Goal: Transaction & Acquisition: Book appointment/travel/reservation

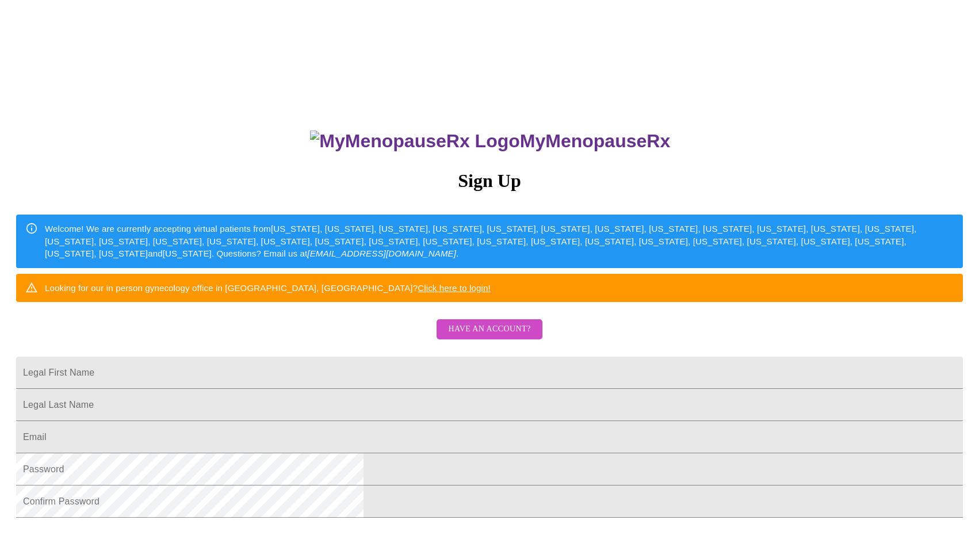
click at [538, 339] on button "Have an account?" at bounding box center [489, 329] width 105 height 20
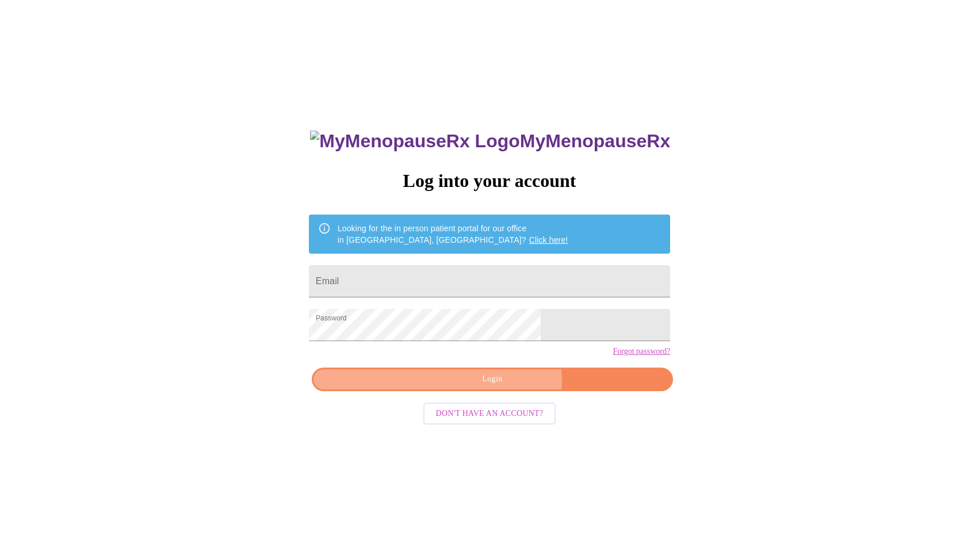
click at [502, 387] on span "Login" at bounding box center [492, 379] width 335 height 14
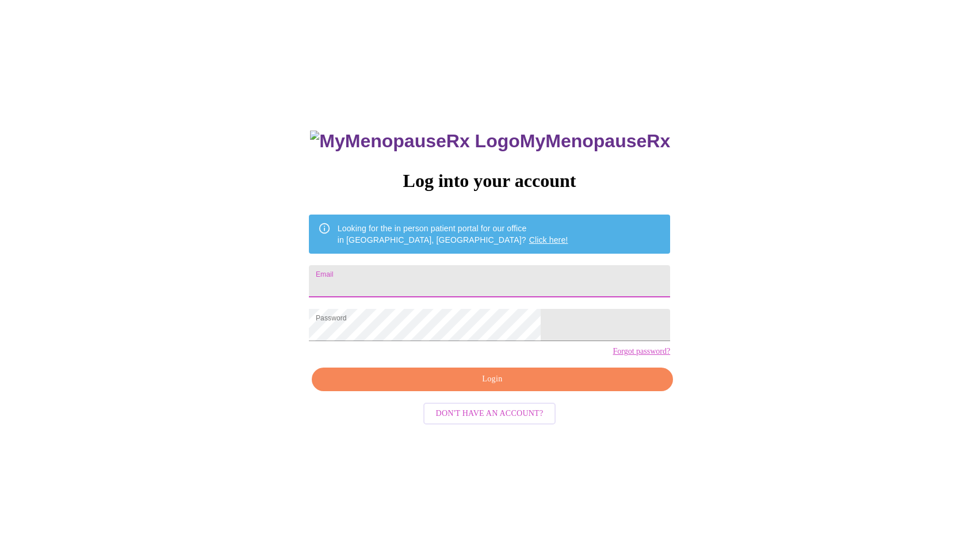
click at [491, 276] on input "Email" at bounding box center [489, 281] width 361 height 32
type input "[EMAIL_ADDRESS][DOMAIN_NAME]"
click at [467, 391] on button "Login" at bounding box center [492, 380] width 361 height 24
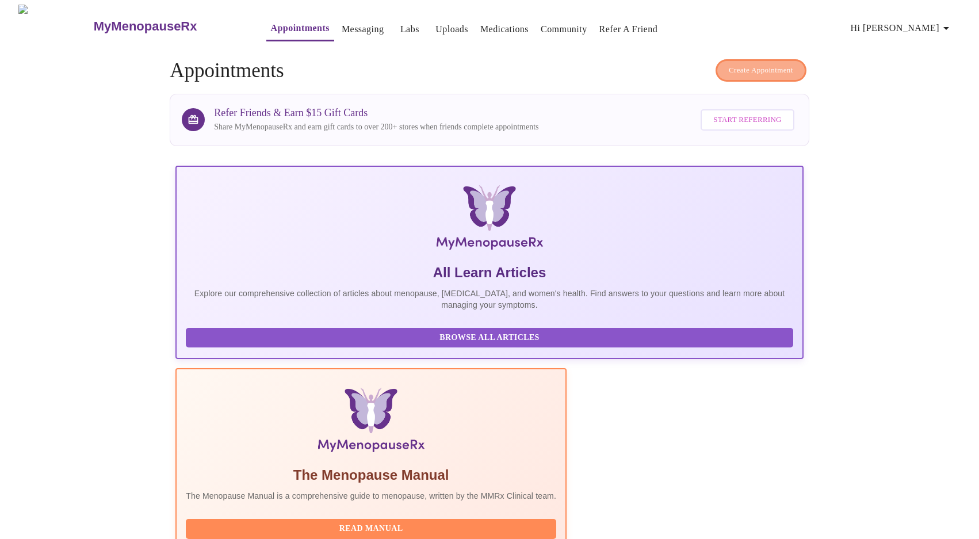
click at [719, 59] on button "Create Appointment" at bounding box center [761, 70] width 91 height 22
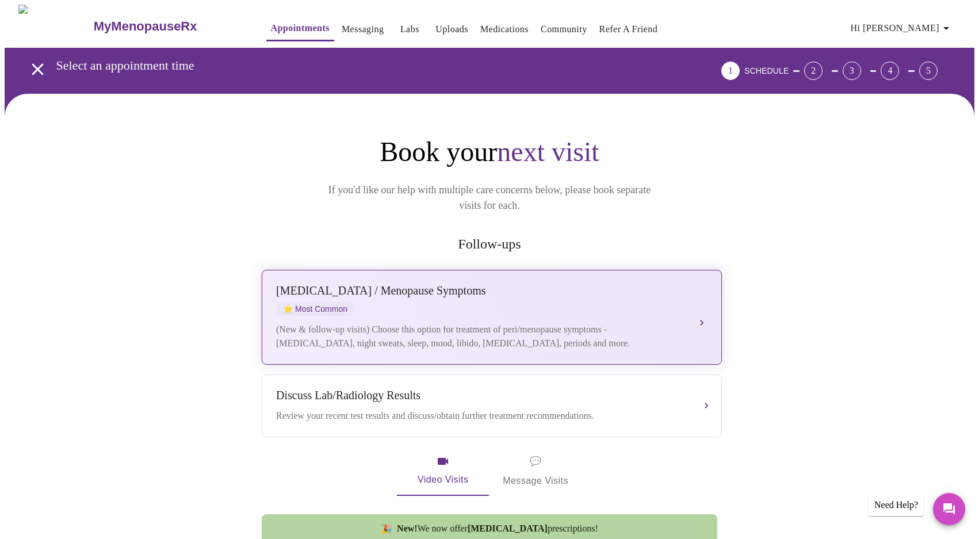
click at [420, 284] on div "[MEDICAL_DATA] / Menopause Symptoms ⭐ Most Common" at bounding box center [480, 300] width 408 height 32
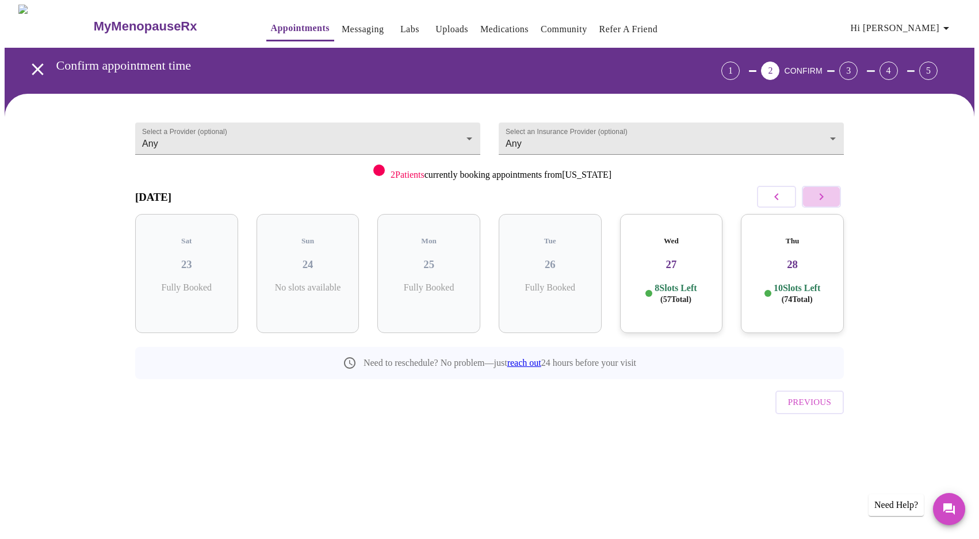
click at [811, 197] on button "button" at bounding box center [821, 197] width 39 height 22
click at [312, 295] on span "( 10 Total)" at bounding box center [312, 299] width 31 height 9
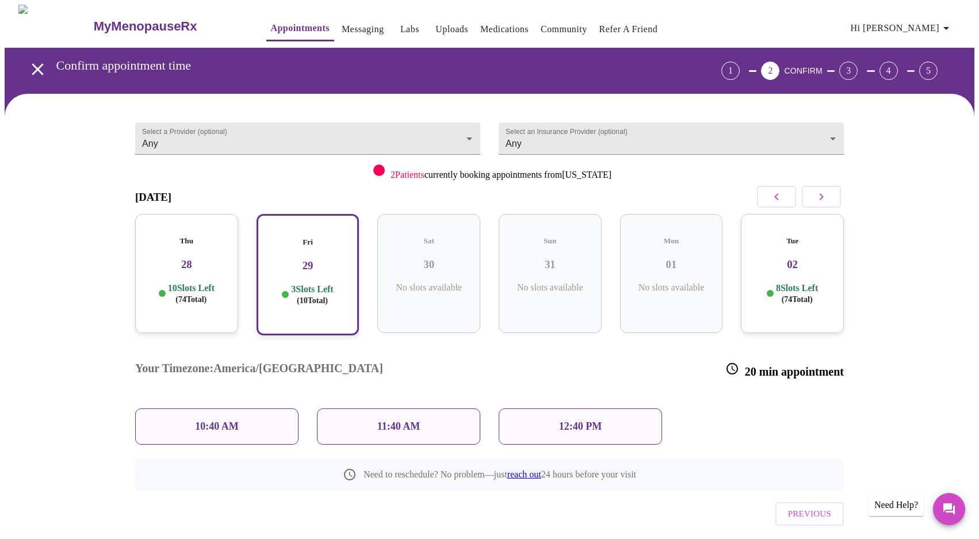
click at [242, 408] on div "10:40 AM" at bounding box center [216, 426] width 163 height 36
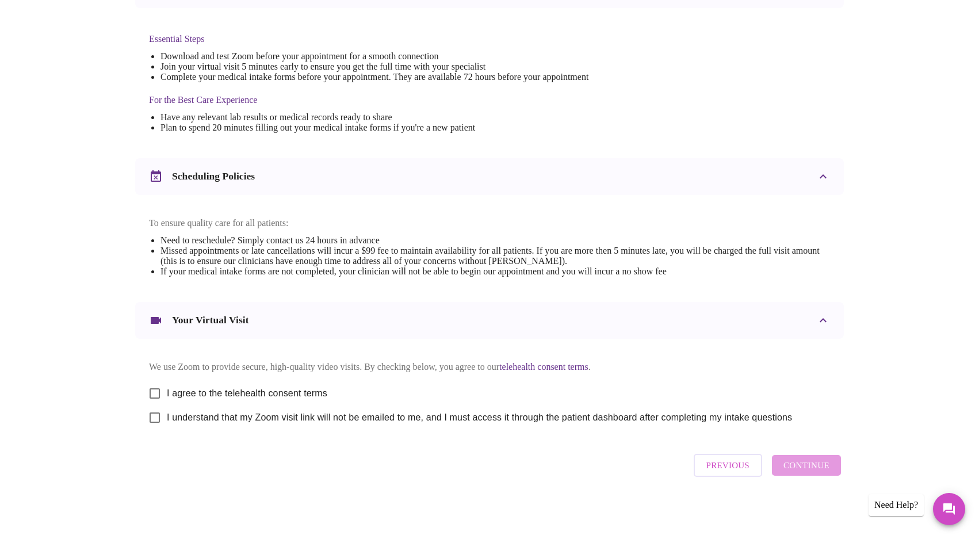
scroll to position [294, 0]
click at [158, 393] on input "I agree to the telehealth consent terms" at bounding box center [155, 393] width 24 height 24
checkbox input "true"
click at [155, 416] on input "I understand that my Zoom visit link will not be emailed to me, and I must acce…" at bounding box center [155, 418] width 24 height 24
checkbox input "true"
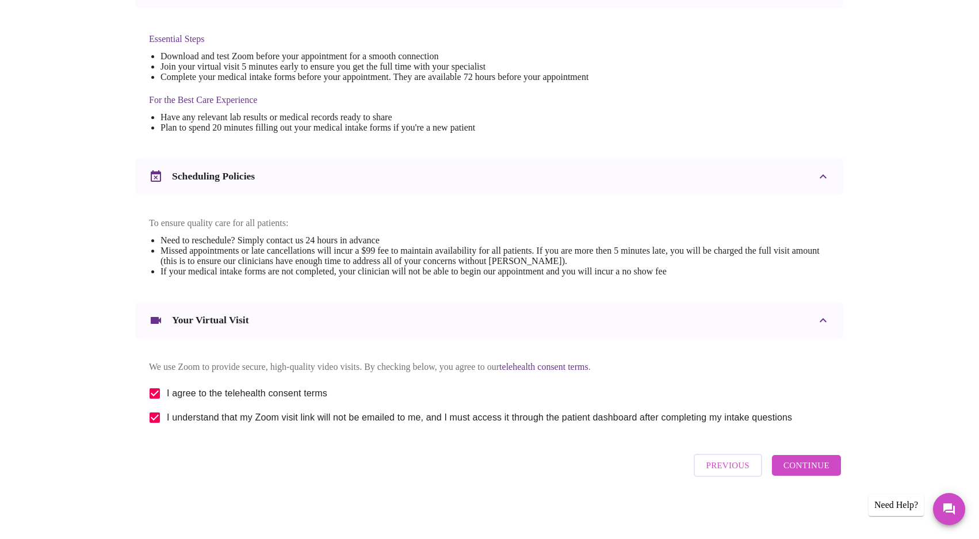
click at [806, 466] on span "Continue" at bounding box center [806, 465] width 46 height 15
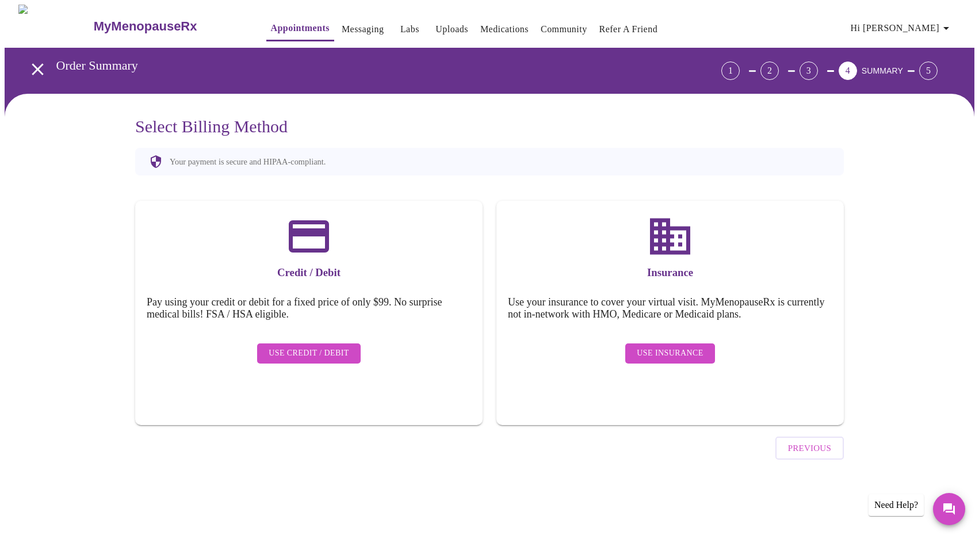
scroll to position [0, 0]
click at [651, 346] on span "Use Insurance" at bounding box center [670, 353] width 66 height 14
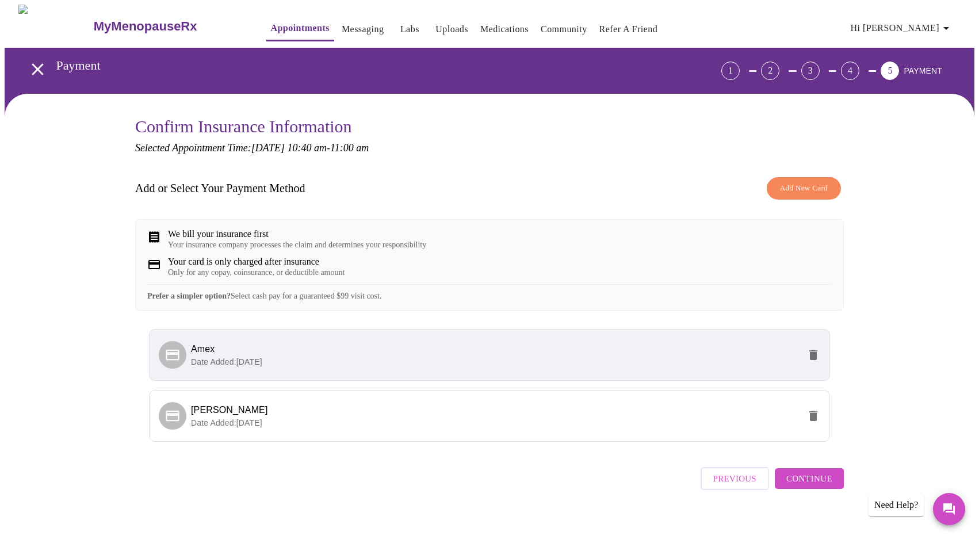
click at [800, 486] on span "Continue" at bounding box center [809, 478] width 46 height 15
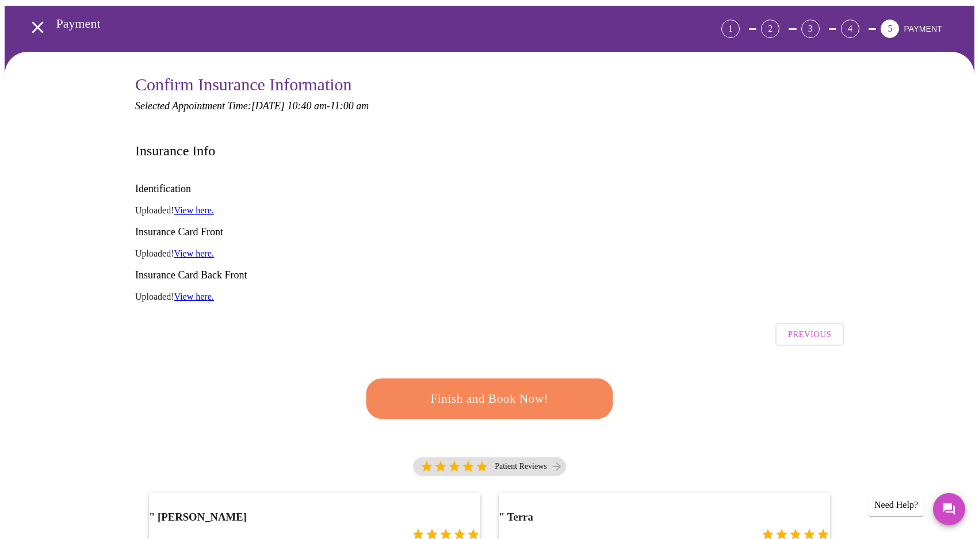
scroll to position [37, 0]
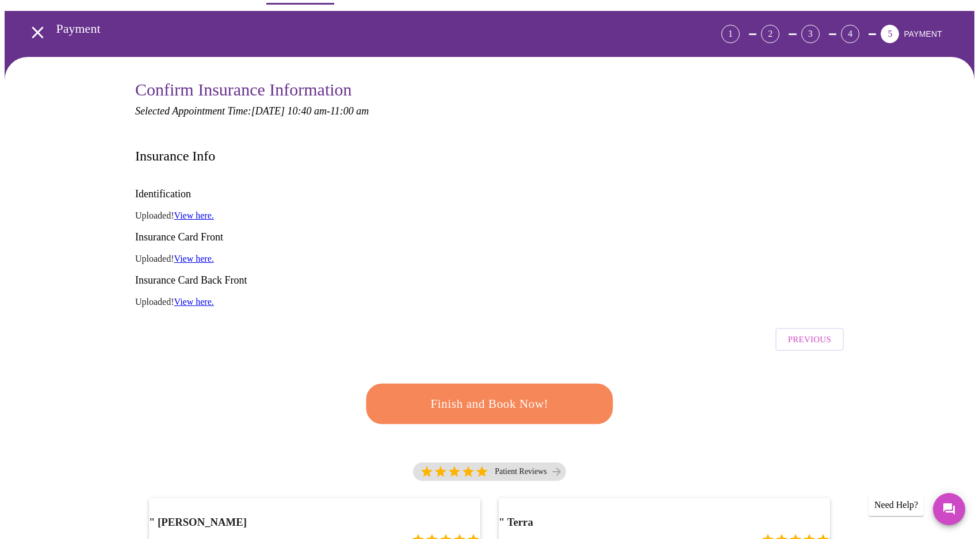
click at [552, 393] on span "Finish and Book Now!" at bounding box center [489, 403] width 213 height 21
